Goal: Task Accomplishment & Management: Use online tool/utility

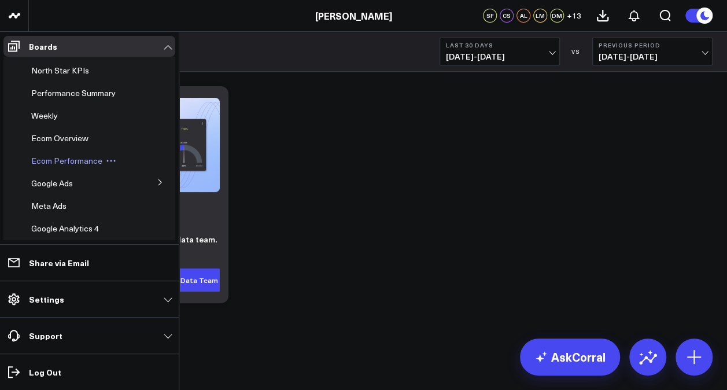
click at [54, 158] on span "Ecom Performance" at bounding box center [66, 160] width 71 height 11
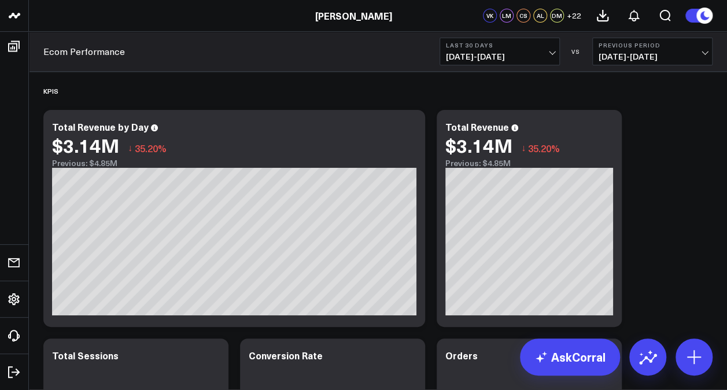
click at [550, 53] on span "[DATE] - [DATE]" at bounding box center [500, 56] width 108 height 9
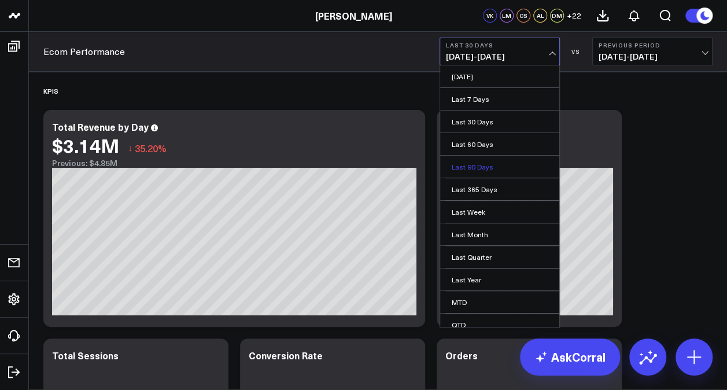
click at [459, 165] on link "Last 90 Days" at bounding box center [499, 167] width 119 height 22
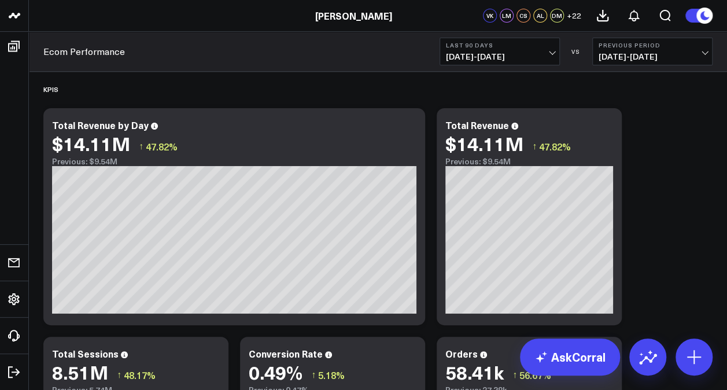
scroll to position [1, 0]
click at [706, 52] on span "02/14/25 - 05/14/25" at bounding box center [652, 56] width 108 height 9
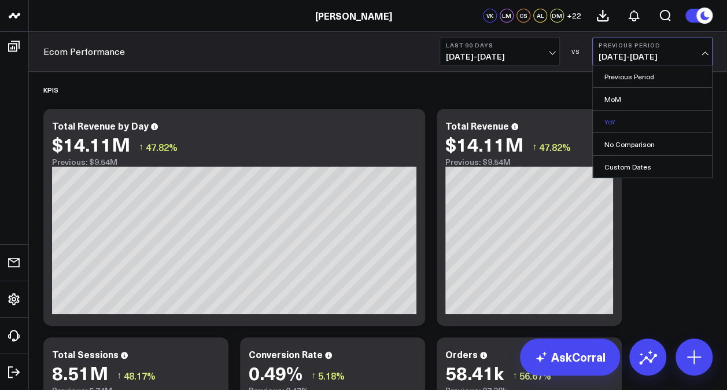
click at [610, 116] on link "YoY" at bounding box center [652, 121] width 119 height 22
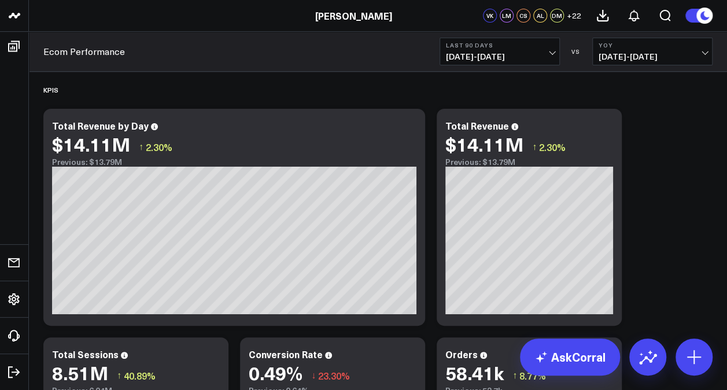
click at [548, 58] on span "05/15/25 - 08/12/25" at bounding box center [500, 56] width 108 height 9
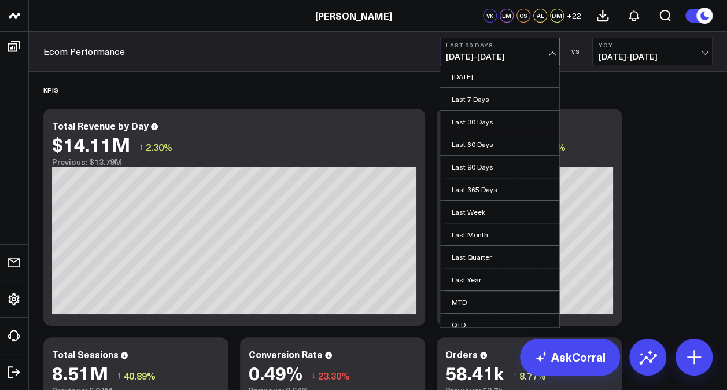
scroll to position [51, 0]
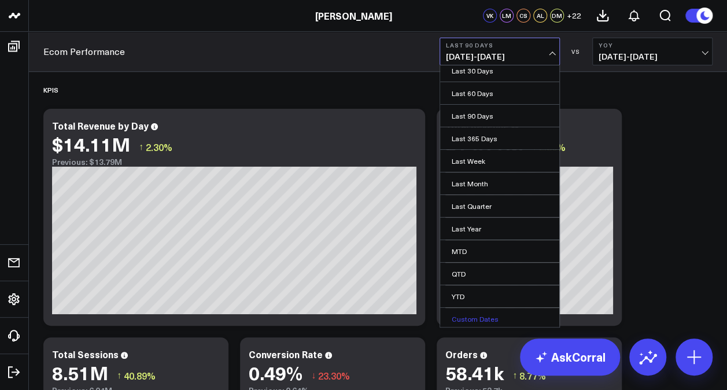
click at [488, 320] on link "Custom Dates" at bounding box center [499, 319] width 119 height 22
select select "7"
select select "2025"
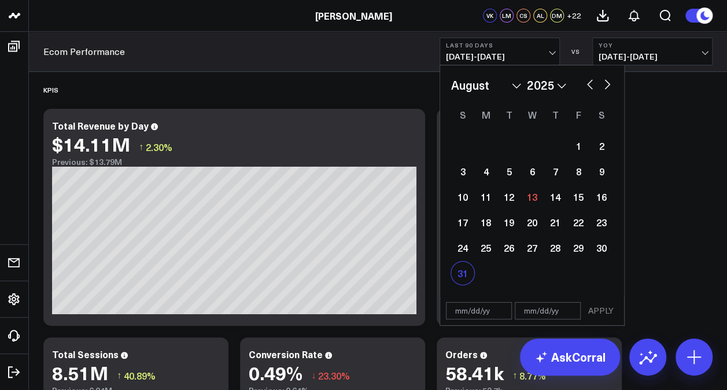
click at [459, 279] on div "31" at bounding box center [462, 272] width 23 height 23
type input "08/31/25"
select select "7"
select select "2025"
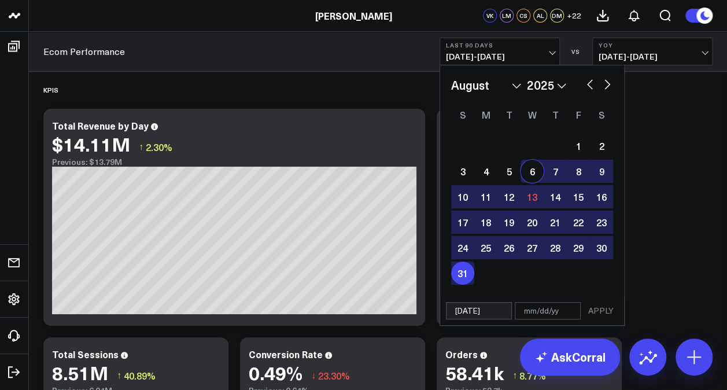
click at [587, 83] on button "button" at bounding box center [590, 83] width 12 height 14
select select "6"
select select "2025"
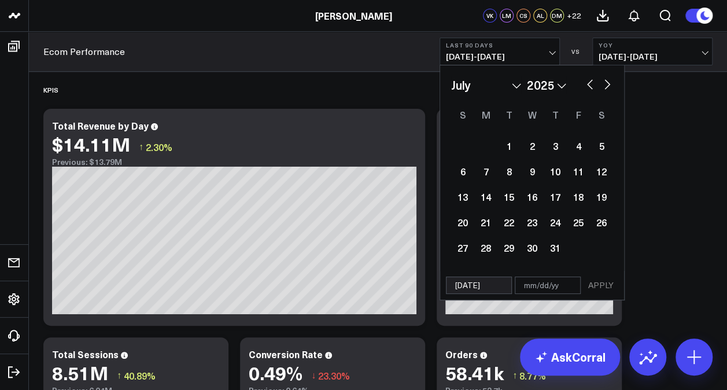
click at [587, 83] on button "button" at bounding box center [590, 83] width 12 height 14
select select "5"
select select "2025"
click at [609, 86] on button "button" at bounding box center [607, 83] width 12 height 14
select select "6"
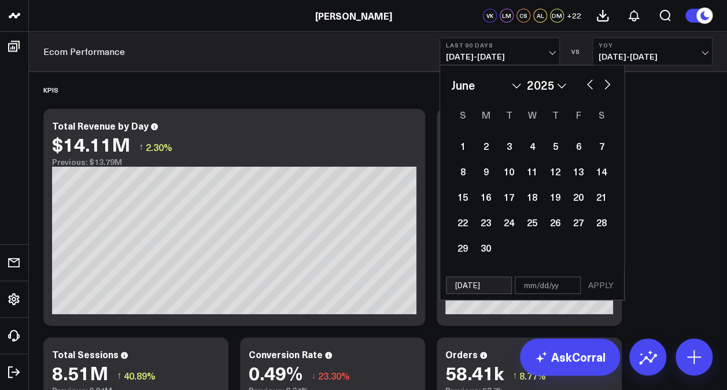
select select "2025"
click at [609, 89] on button "button" at bounding box center [607, 83] width 12 height 14
select select "7"
select select "2025"
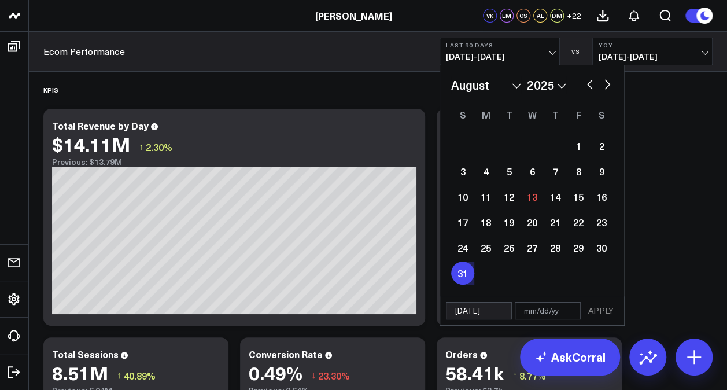
click at [587, 86] on button "button" at bounding box center [590, 83] width 12 height 14
select select "6"
select select "2025"
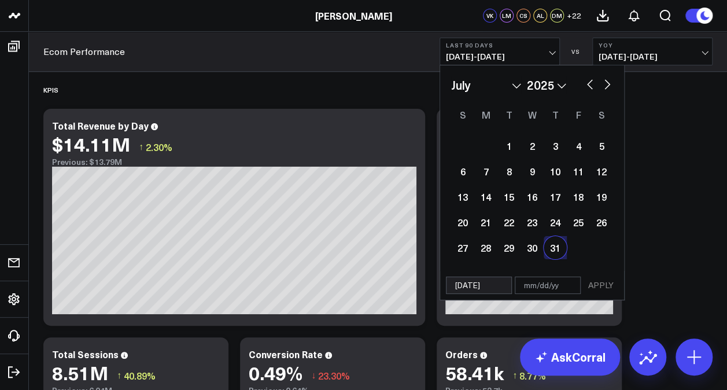
click at [556, 246] on div "31" at bounding box center [554, 247] width 23 height 23
type input "07/31/25"
type input "08/31/25"
select select "6"
select select "2025"
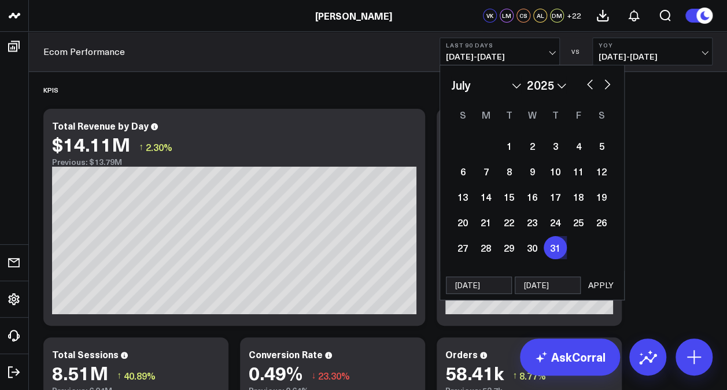
click at [588, 88] on button "button" at bounding box center [590, 83] width 12 height 14
select select "5"
select select "2025"
click at [588, 88] on button "button" at bounding box center [590, 83] width 12 height 14
select select "4"
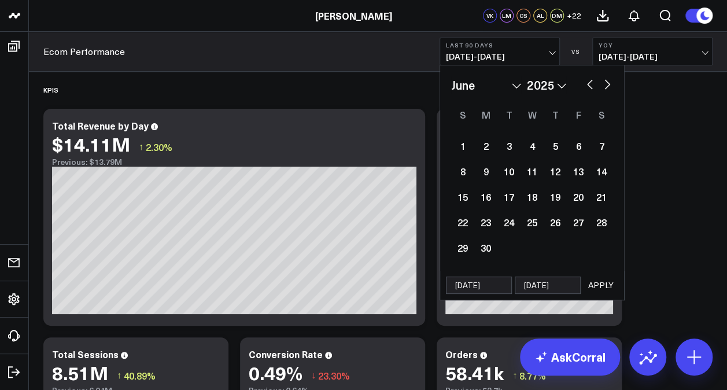
select select "2025"
click at [556, 145] on div "1" at bounding box center [554, 145] width 23 height 23
type input "05/01/25"
select select "4"
select select "2025"
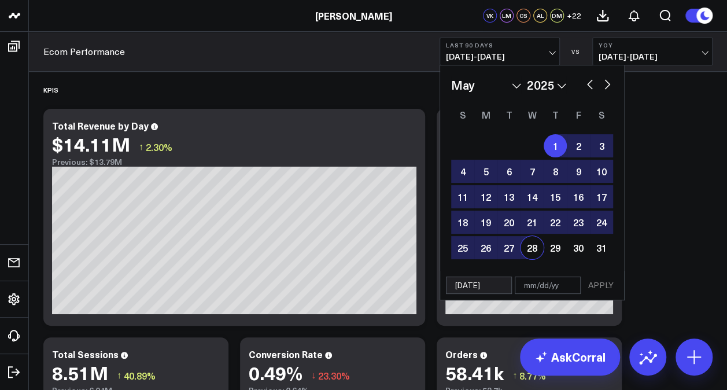
click at [556, 283] on input "text" at bounding box center [547, 284] width 66 height 17
select select "4"
select select "2025"
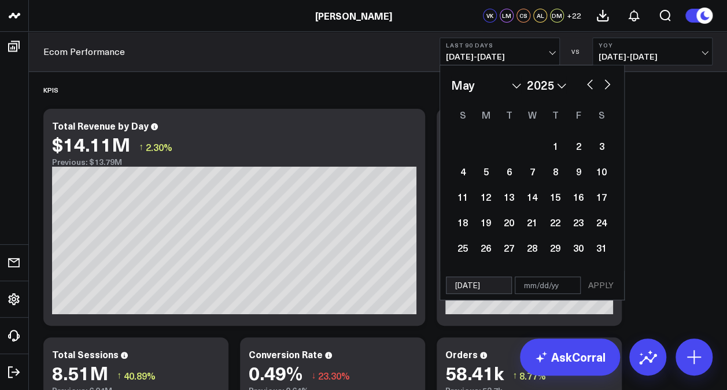
click at [608, 82] on button "button" at bounding box center [607, 83] width 12 height 14
select select "5"
select select "2025"
click at [608, 82] on button "button" at bounding box center [607, 83] width 12 height 14
select select "6"
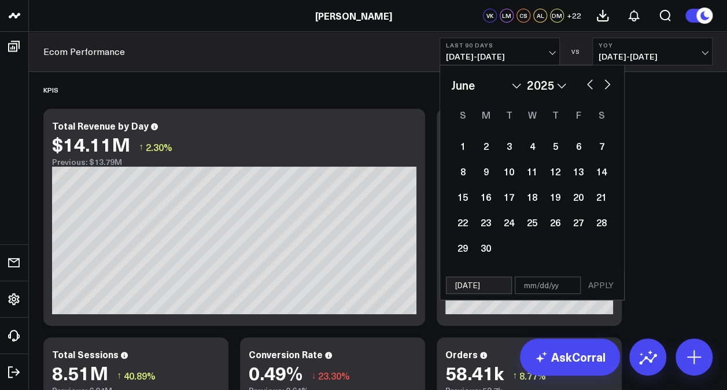
select select "2025"
click at [554, 245] on div "31" at bounding box center [554, 247] width 23 height 23
type input "07/31/25"
select select "6"
select select "2025"
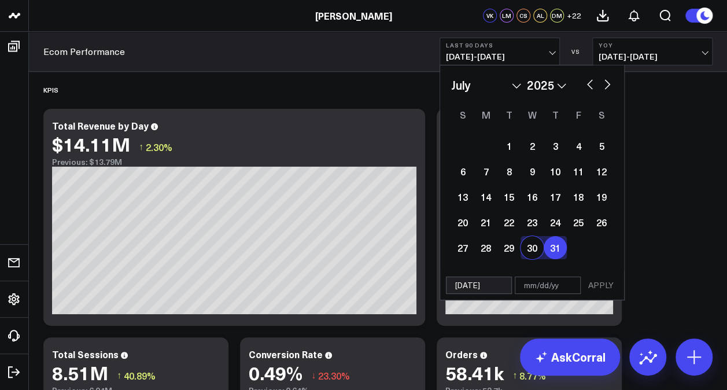
click at [486, 287] on input "07/31/25" at bounding box center [479, 284] width 66 height 17
select select "6"
select select "2025"
select select "6"
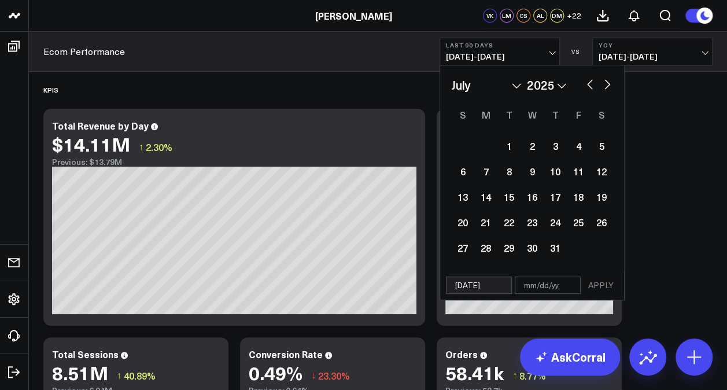
select select "2025"
click at [593, 86] on button "button" at bounding box center [590, 83] width 12 height 14
select select "4"
select select "2025"
click at [593, 86] on button "button" at bounding box center [590, 83] width 12 height 14
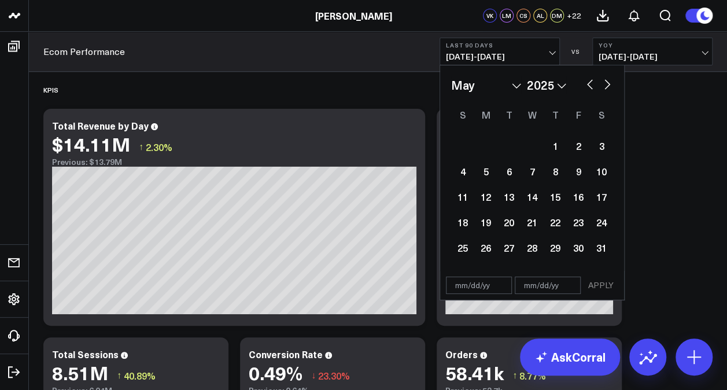
select select "3"
select select "2025"
click at [608, 87] on button "button" at bounding box center [607, 83] width 12 height 14
select select "4"
select select "2025"
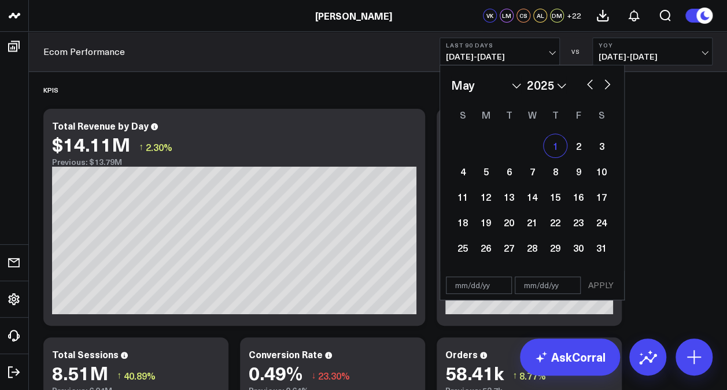
click at [554, 142] on div "1" at bounding box center [554, 145] width 23 height 23
type input "05/01/25"
select select "4"
select select "2025"
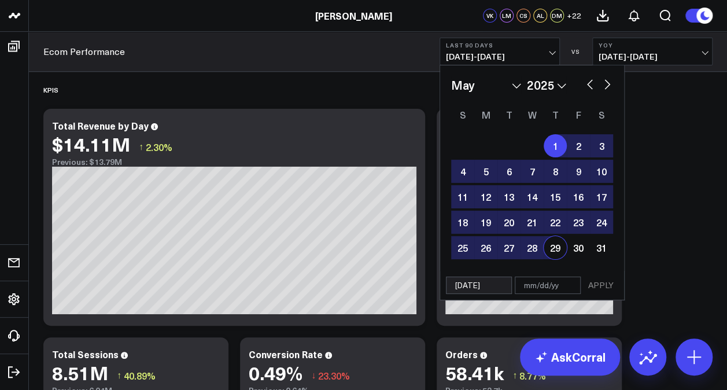
click at [551, 292] on input "text" at bounding box center [547, 284] width 66 height 17
select select "4"
select select "2025"
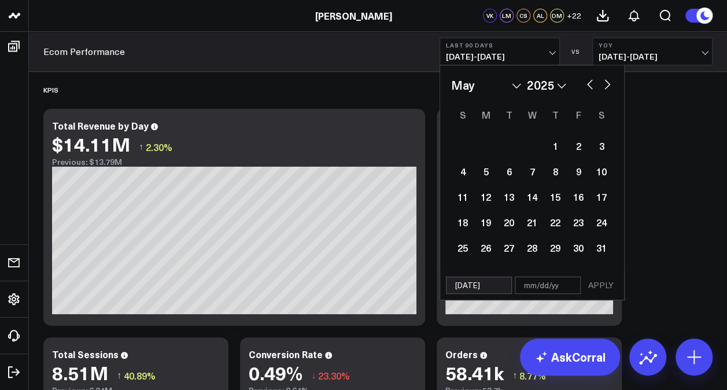
click at [604, 94] on div "January February March April May June July August September October November De…" at bounding box center [532, 168] width 162 height 184
click at [605, 88] on button "button" at bounding box center [607, 83] width 12 height 14
select select "5"
select select "2025"
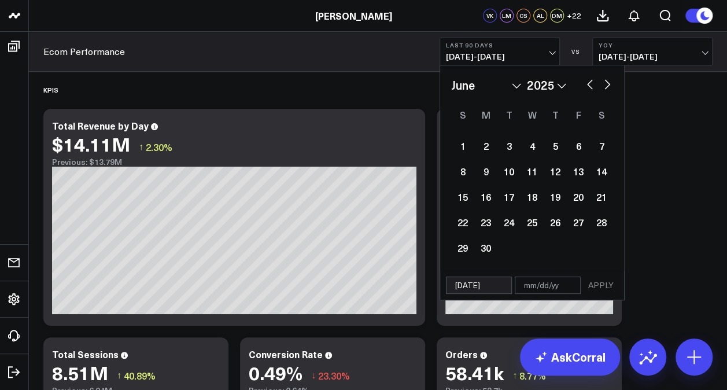
click at [605, 88] on button "button" at bounding box center [607, 83] width 12 height 14
select select "6"
select select "2025"
click at [550, 250] on div "31" at bounding box center [554, 247] width 23 height 23
type input "07/31/25"
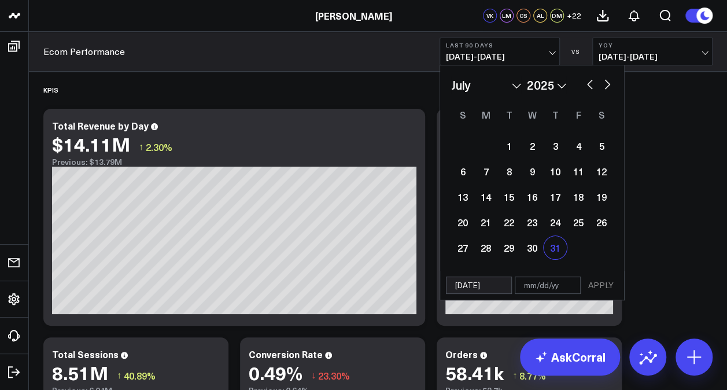
select select "6"
select select "2025"
click at [558, 288] on input "text" at bounding box center [547, 284] width 66 height 17
select select "6"
select select "2025"
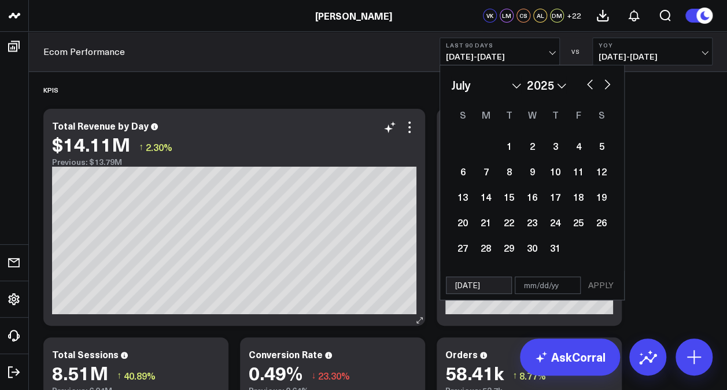
select select "6"
select select "2025"
click at [591, 82] on button "button" at bounding box center [590, 83] width 12 height 14
select select "5"
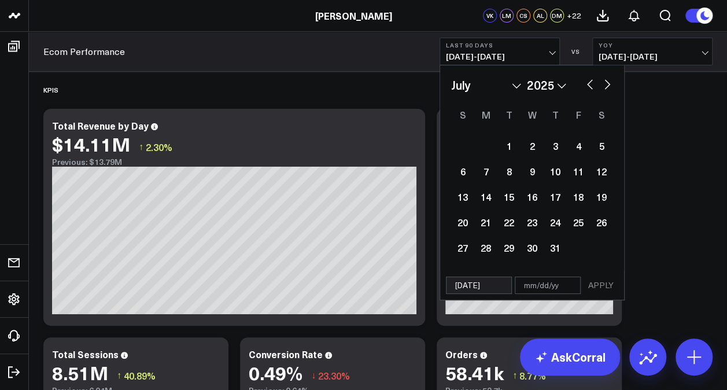
select select "2025"
click at [591, 82] on button "button" at bounding box center [590, 83] width 12 height 14
select select "4"
select select "2025"
click at [551, 143] on div "1" at bounding box center [554, 145] width 23 height 23
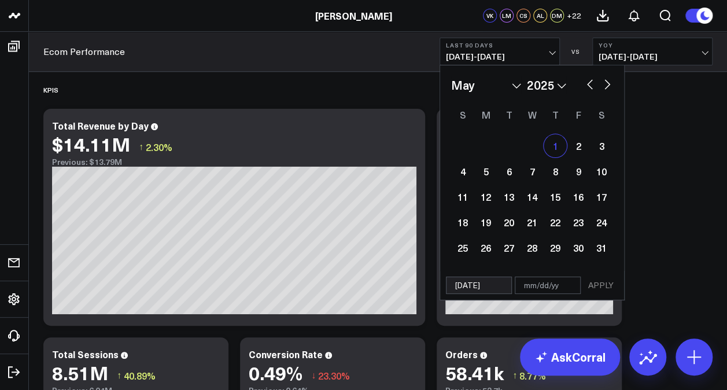
type input "05/01/25"
select select "4"
select select "2025"
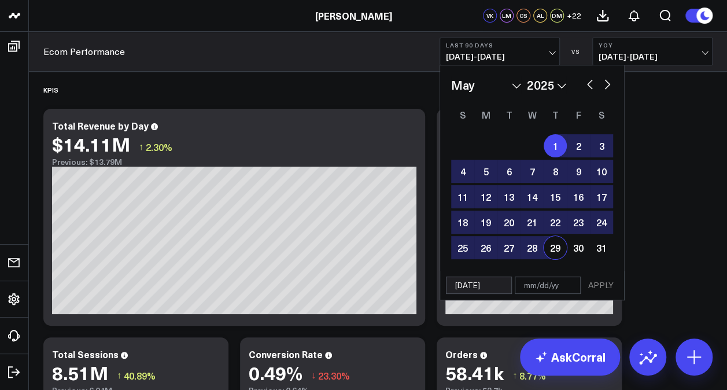
click at [552, 287] on input "text" at bounding box center [547, 284] width 66 height 17
select select "4"
select select "2025"
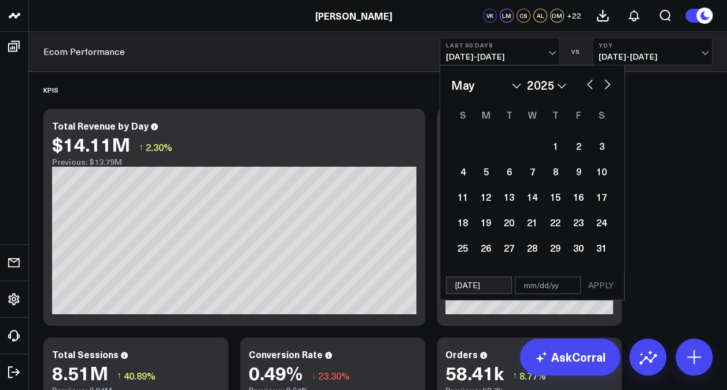
click at [552, 287] on input "text" at bounding box center [547, 284] width 66 height 17
select select "4"
select select "2025"
click at [552, 287] on input "text" at bounding box center [547, 284] width 66 height 17
select select "4"
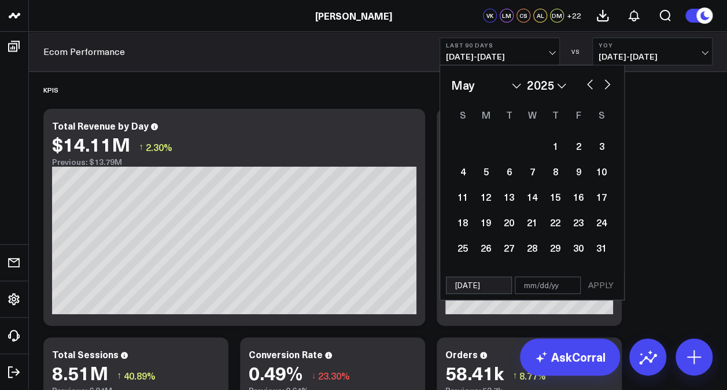
select select "2025"
type input "0"
select select "4"
select select "2025"
type input "07"
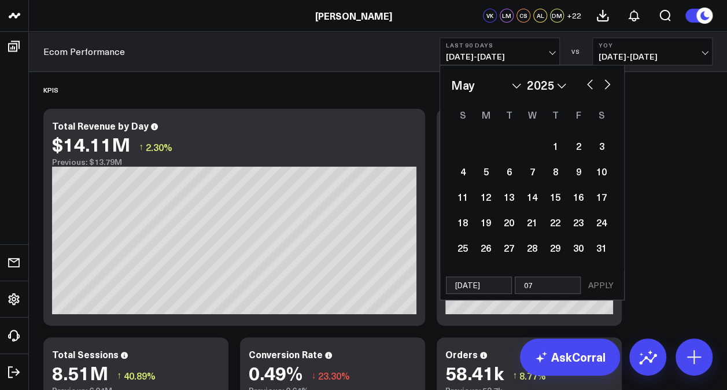
select select "4"
select select "2025"
type input "07/"
select select "4"
select select "2025"
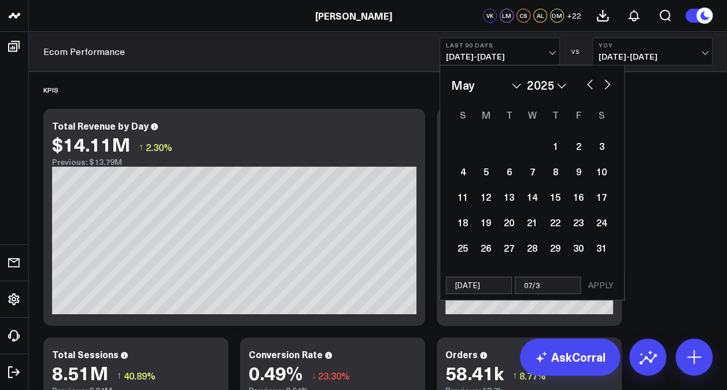
type input "07/31"
select select "4"
select select "2025"
type input "07/31/"
select select "4"
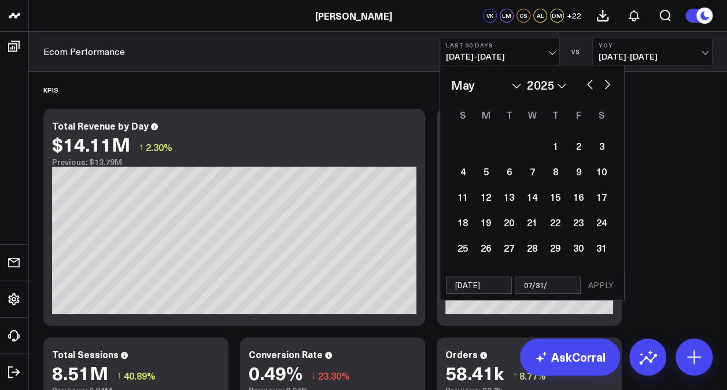
select select "2025"
type input "07/31/2"
select select "4"
select select "2025"
type input "07/31/25"
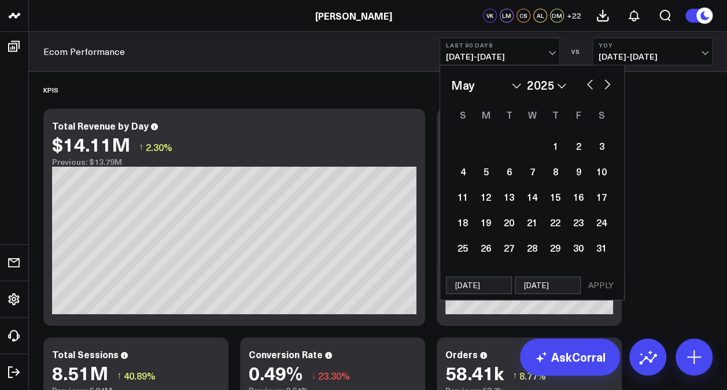
select select "4"
select select "2025"
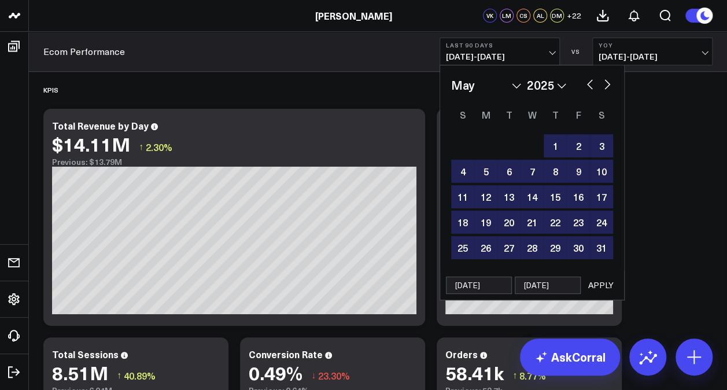
type input "07/31/25"
click at [599, 285] on button "APPLY" at bounding box center [600, 284] width 35 height 17
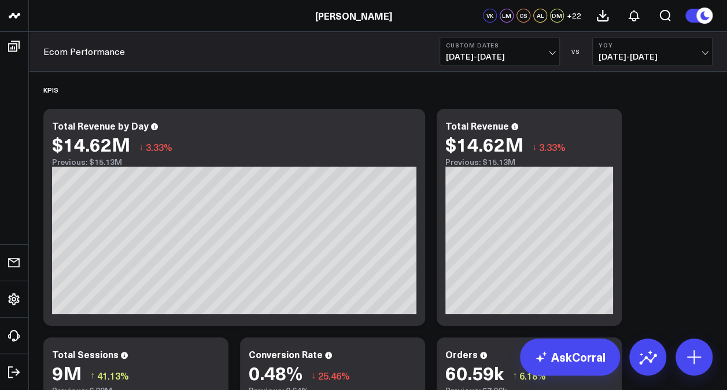
click at [551, 57] on span "05/01/25 - 07/31/25" at bounding box center [500, 56] width 108 height 9
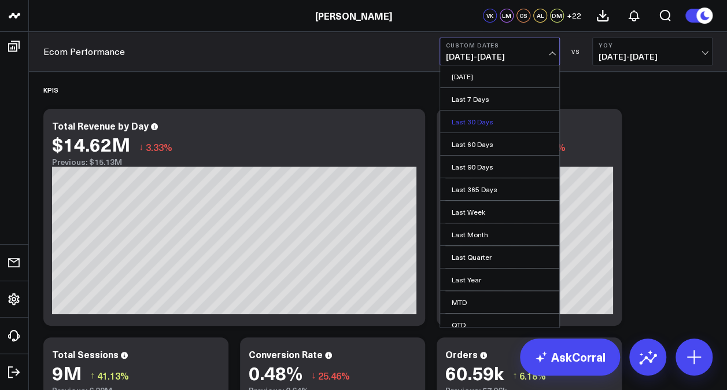
click at [488, 121] on link "Last 30 Days" at bounding box center [499, 121] width 119 height 22
